Goal: Transaction & Acquisition: Purchase product/service

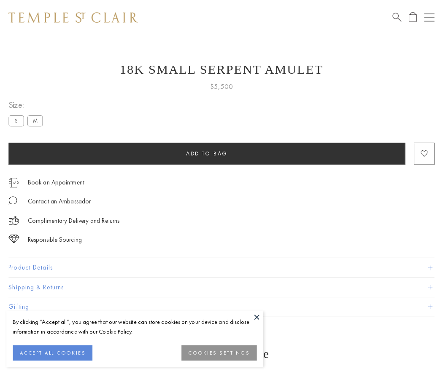
scroll to position [3, 0]
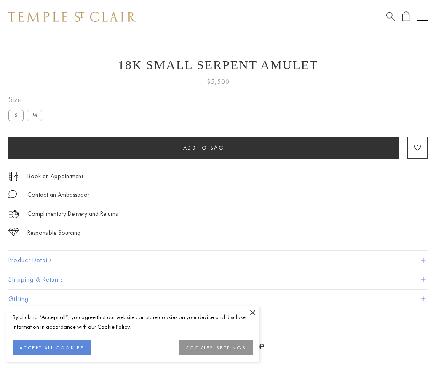
click at [204, 148] on span "Add to bag" at bounding box center [203, 147] width 41 height 7
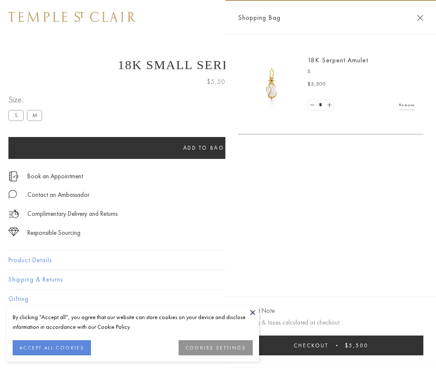
click at [329, 349] on span "Checkout" at bounding box center [311, 345] width 35 height 7
